Goal: Obtain resource: Download file/media

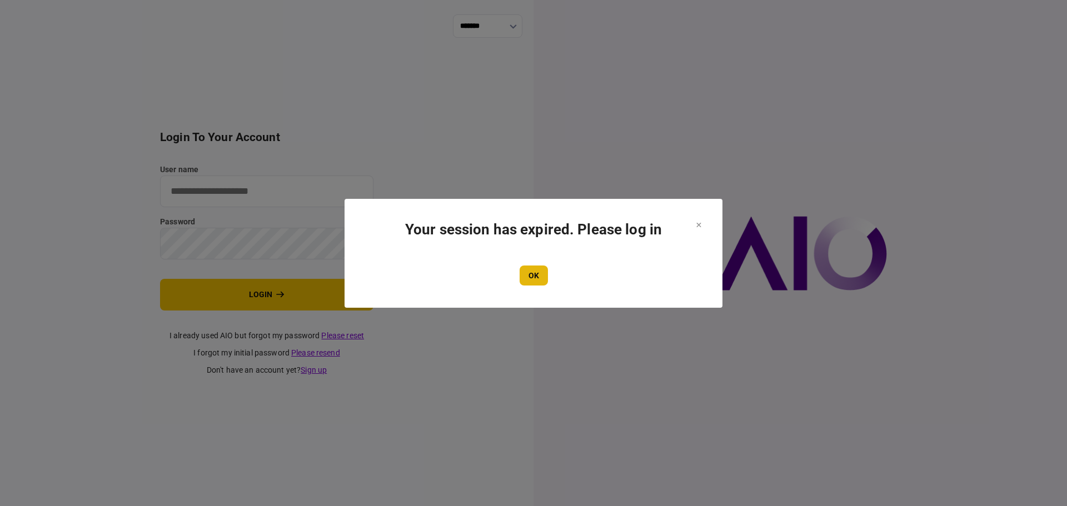
type input "**********"
click at [530, 283] on button "OK" at bounding box center [534, 276] width 28 height 20
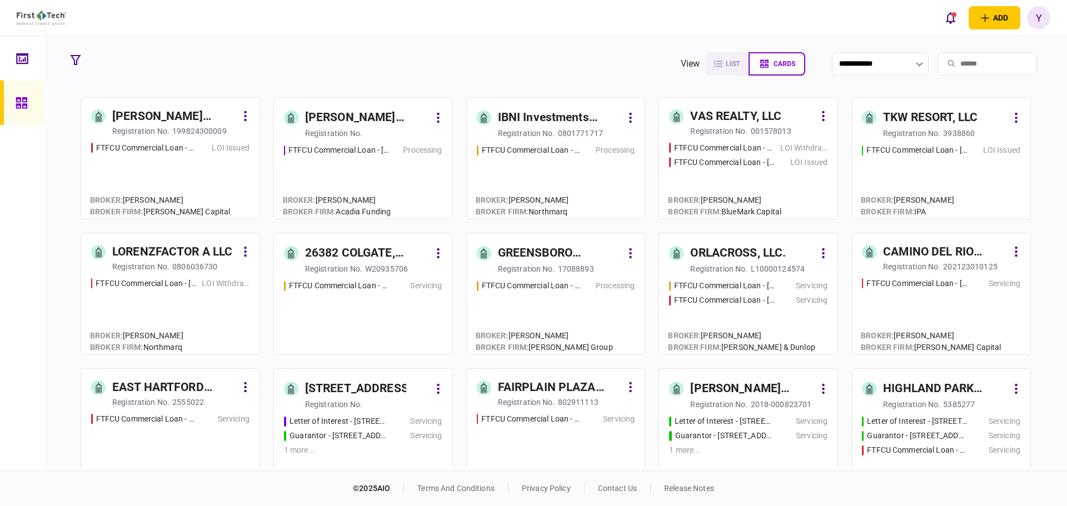
click at [957, 59] on input "search" at bounding box center [986, 63] width 99 height 23
click at [799, 386] on icon "button" at bounding box center [805, 388] width 13 height 13
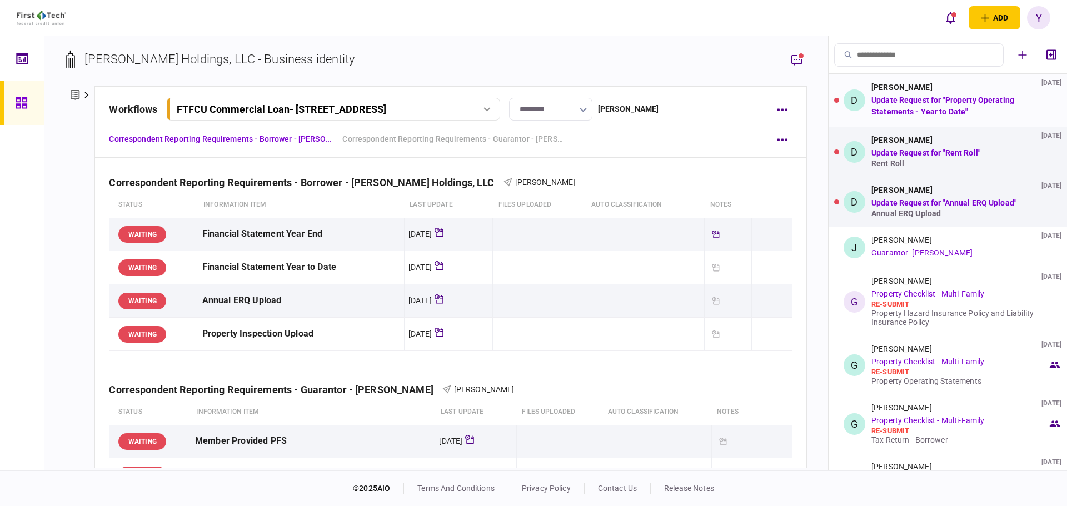
click at [949, 99] on link "Update Request for "Property Operating Statements - Year to Date"" at bounding box center [942, 106] width 143 height 21
click at [907, 104] on link "Update Request for "Property Operating Statements - Year to Date"" at bounding box center [942, 106] width 143 height 21
click at [1006, 100] on link "Update Request for "Property Operating Statements - Year to Date"" at bounding box center [942, 106] width 143 height 21
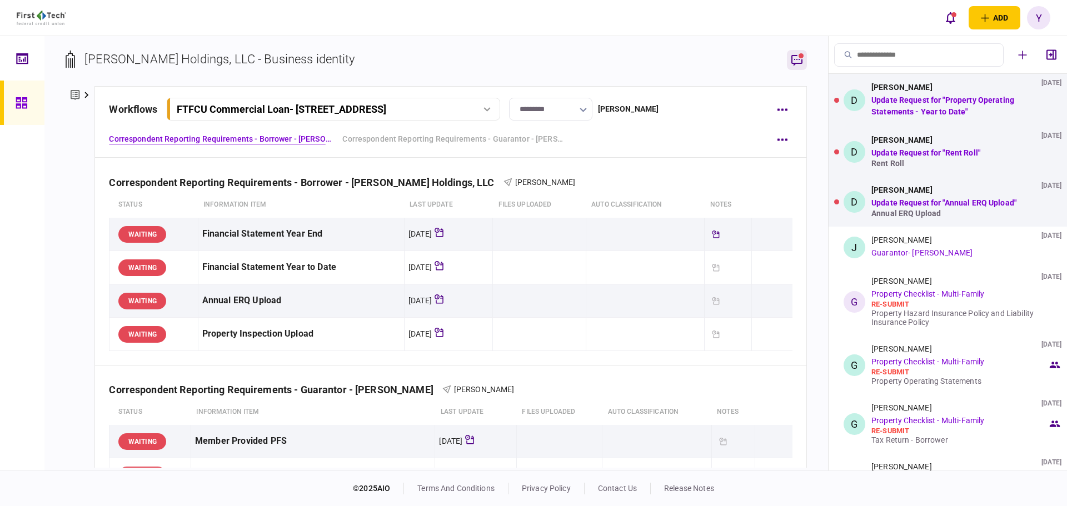
click at [802, 61] on icon "button" at bounding box center [796, 59] width 13 height 13
click at [918, 193] on div "[PERSON_NAME]" at bounding box center [901, 190] width 61 height 9
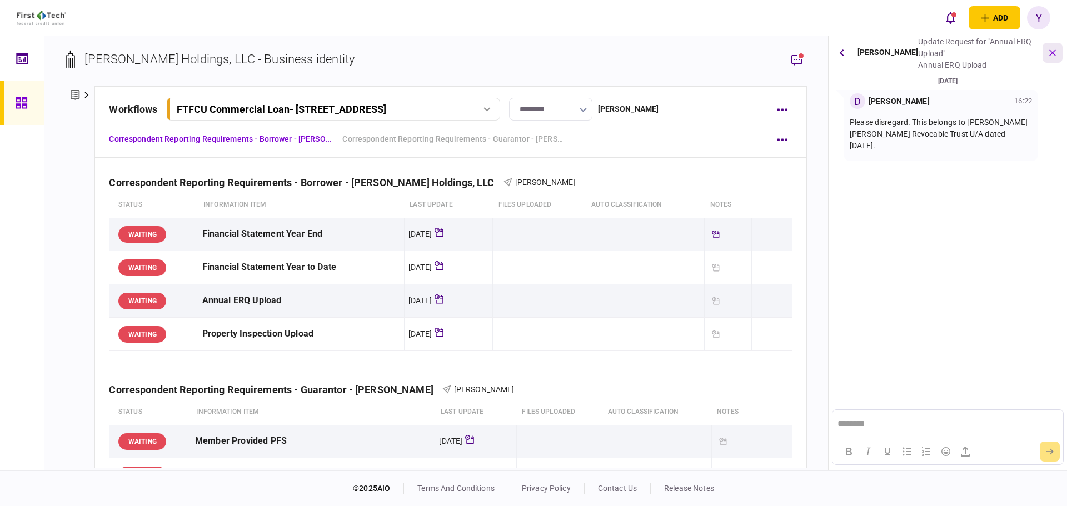
click at [1054, 52] on icon "button" at bounding box center [1052, 53] width 12 height 12
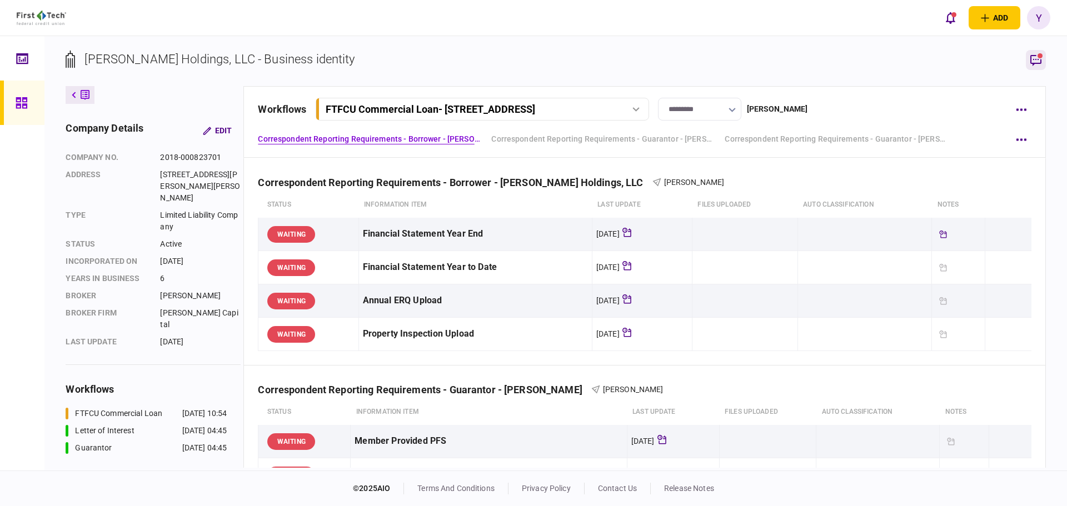
click at [1044, 58] on button "button" at bounding box center [1036, 60] width 20 height 20
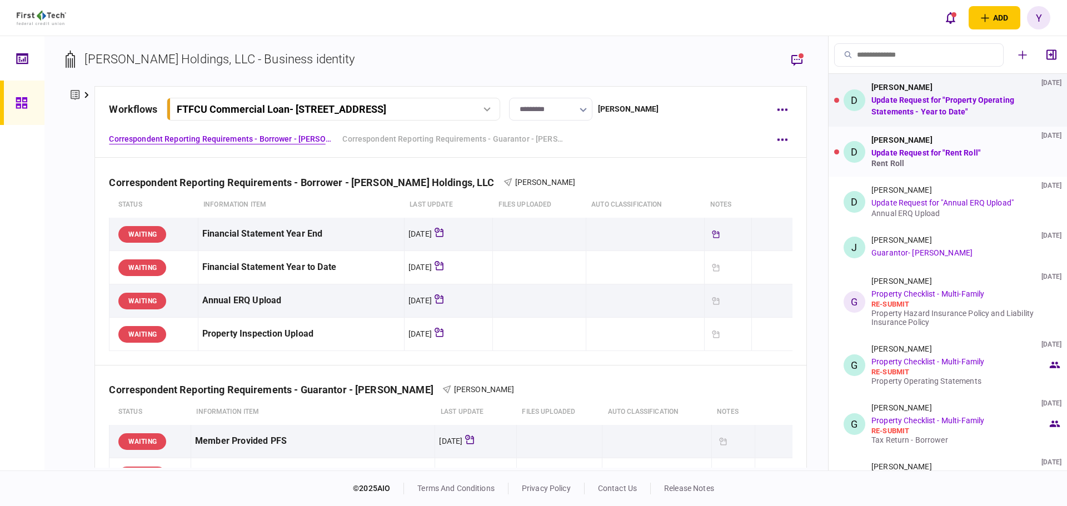
click at [952, 148] on div "[PERSON_NAME] [DATE] Update Request for "Rent Roll" Rent Roll" at bounding box center [959, 152] width 176 height 32
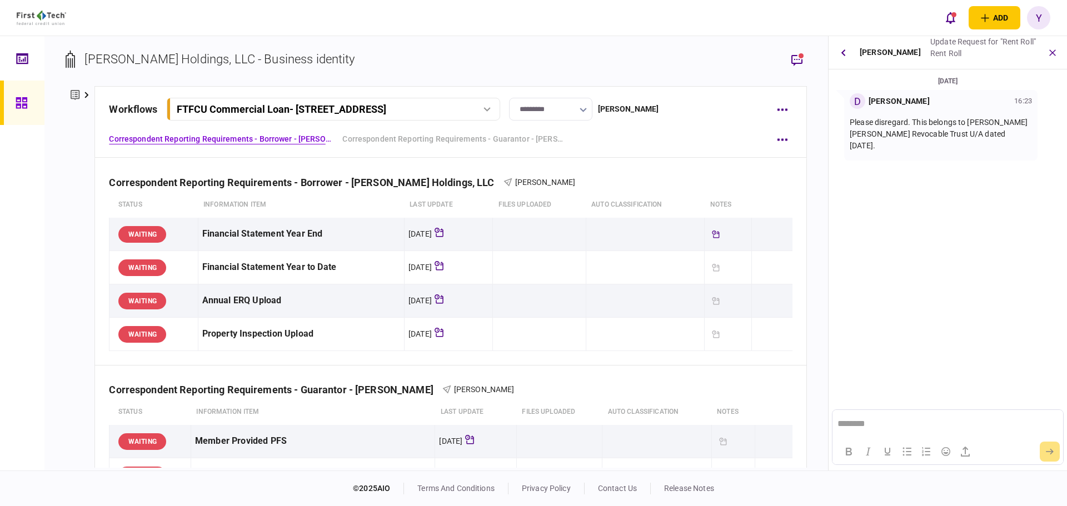
click at [877, 47] on div "[PERSON_NAME]" at bounding box center [890, 52] width 61 height 33
click at [843, 53] on icon "button" at bounding box center [843, 52] width 4 height 7
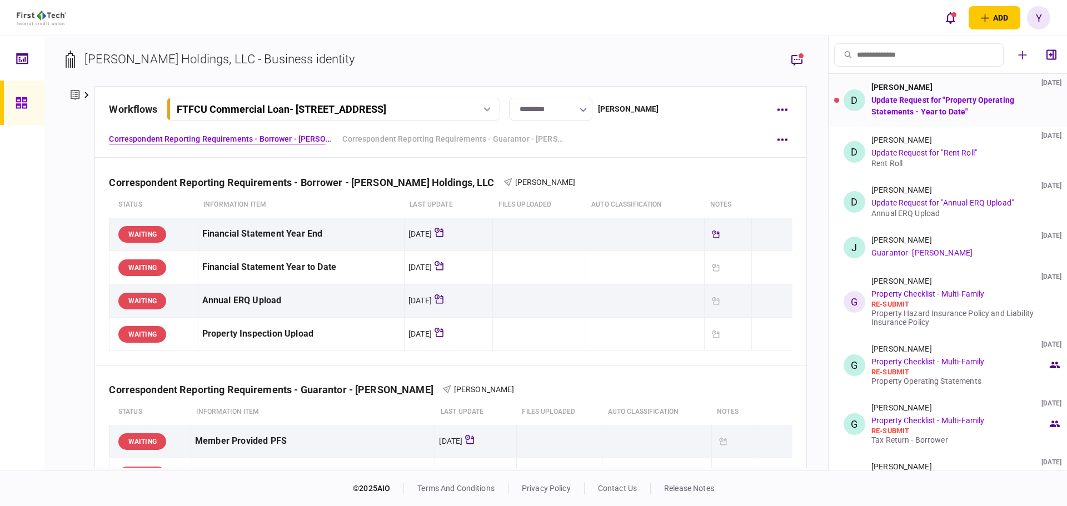
click at [909, 107] on link "Update Request for "Property Operating Statements - Year to Date"" at bounding box center [942, 106] width 143 height 21
click at [1008, 110] on div "[PERSON_NAME] [DATE] Update Request for "Property Operating Statements - Year t…" at bounding box center [959, 100] width 176 height 35
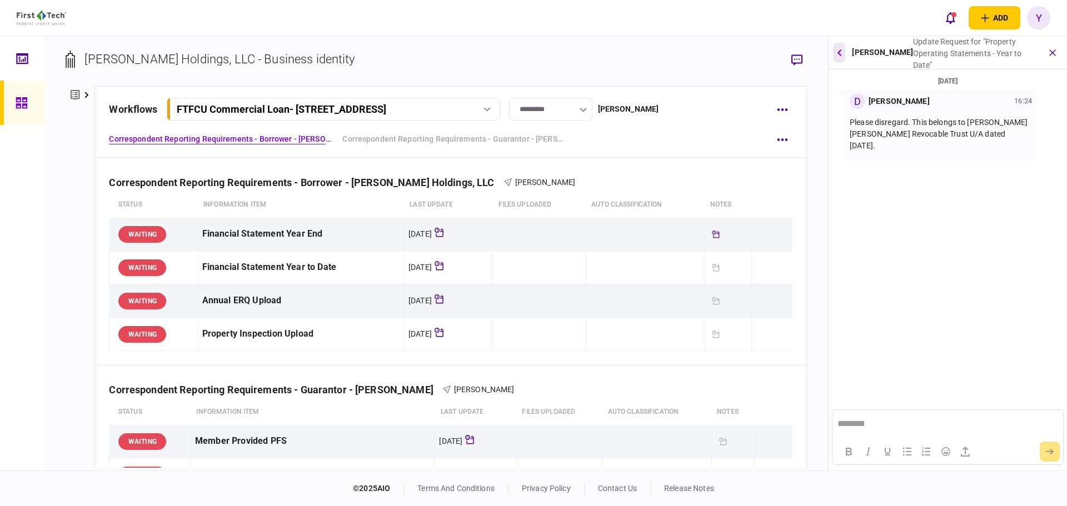
click at [842, 53] on button "button" at bounding box center [839, 53] width 12 height 20
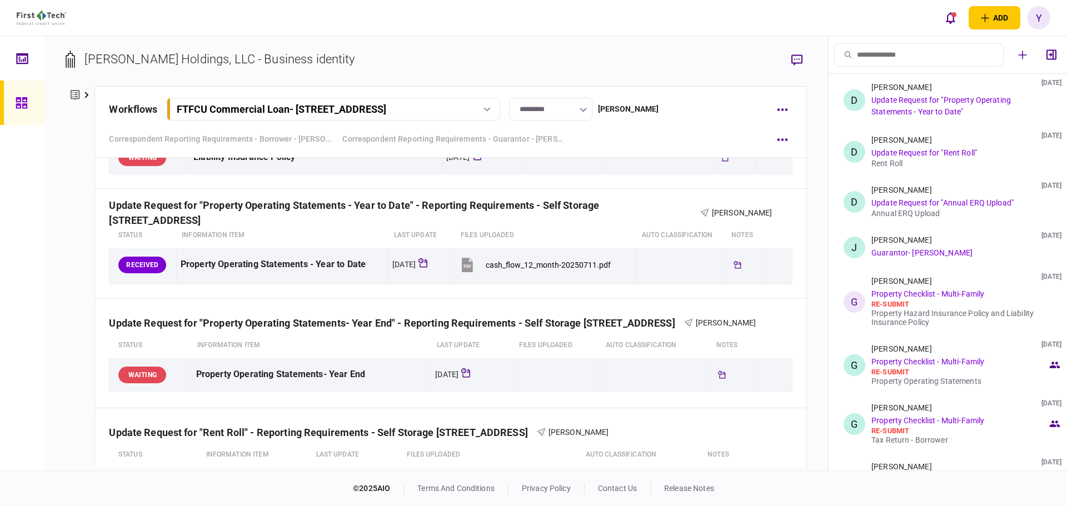
scroll to position [833, 0]
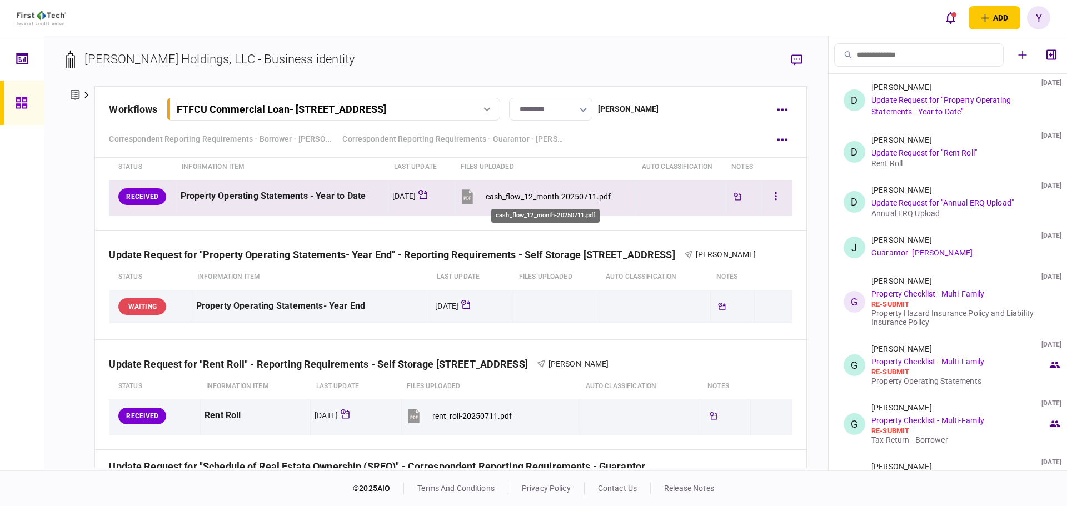
click at [510, 199] on div "cash_flow_12_month-20250711.pdf" at bounding box center [548, 196] width 125 height 9
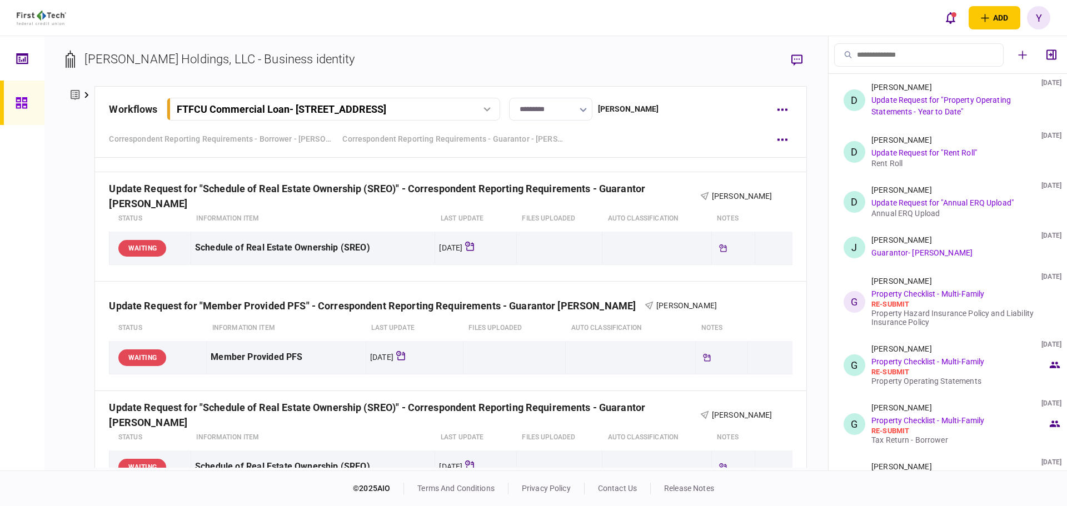
scroll to position [1000, 0]
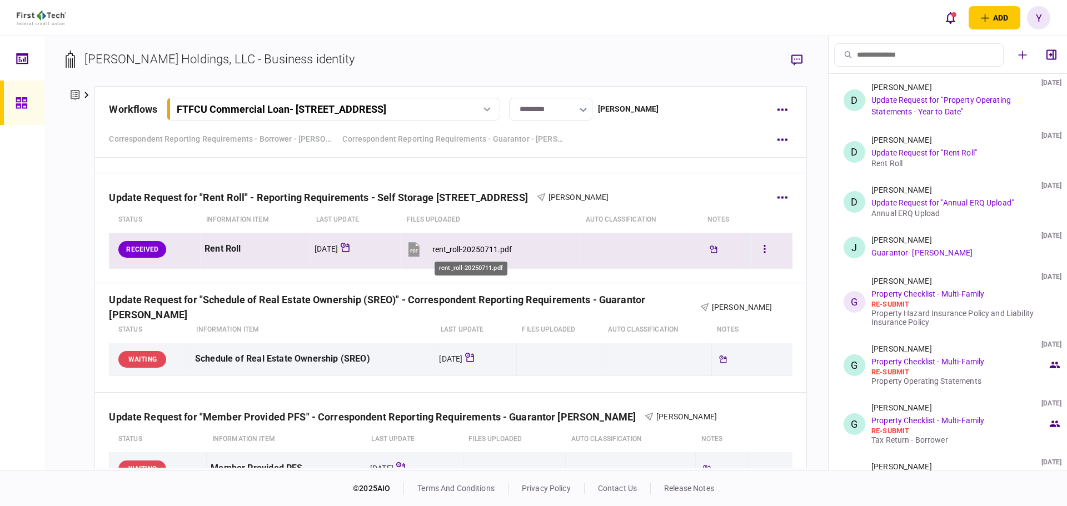
click at [466, 251] on div "rent_roll-20250711.pdf" at bounding box center [471, 249] width 79 height 9
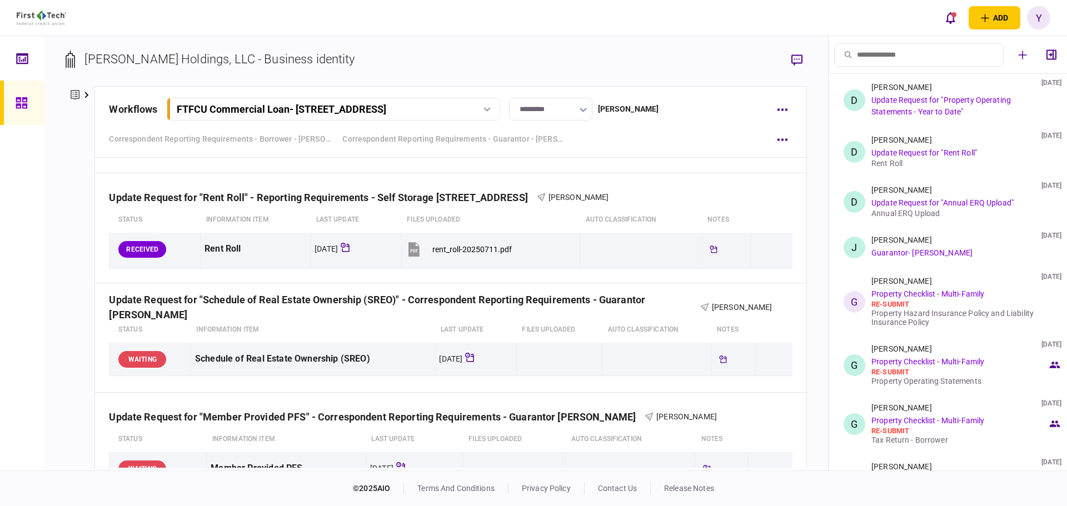
click at [53, 20] on img at bounding box center [41, 18] width 49 height 14
click at [23, 60] on icon at bounding box center [22, 58] width 12 height 13
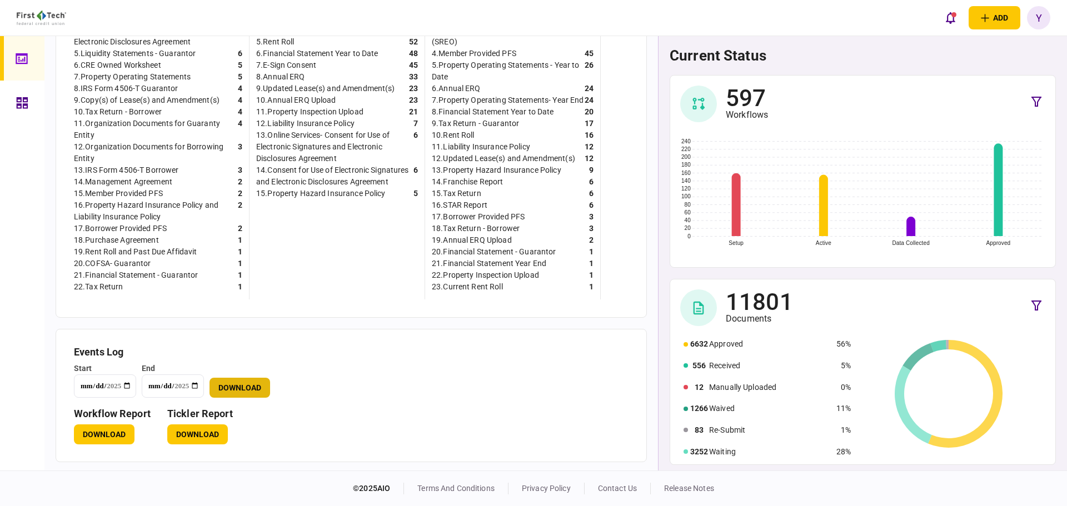
scroll to position [411, 0]
